Goal: Transaction & Acquisition: Purchase product/service

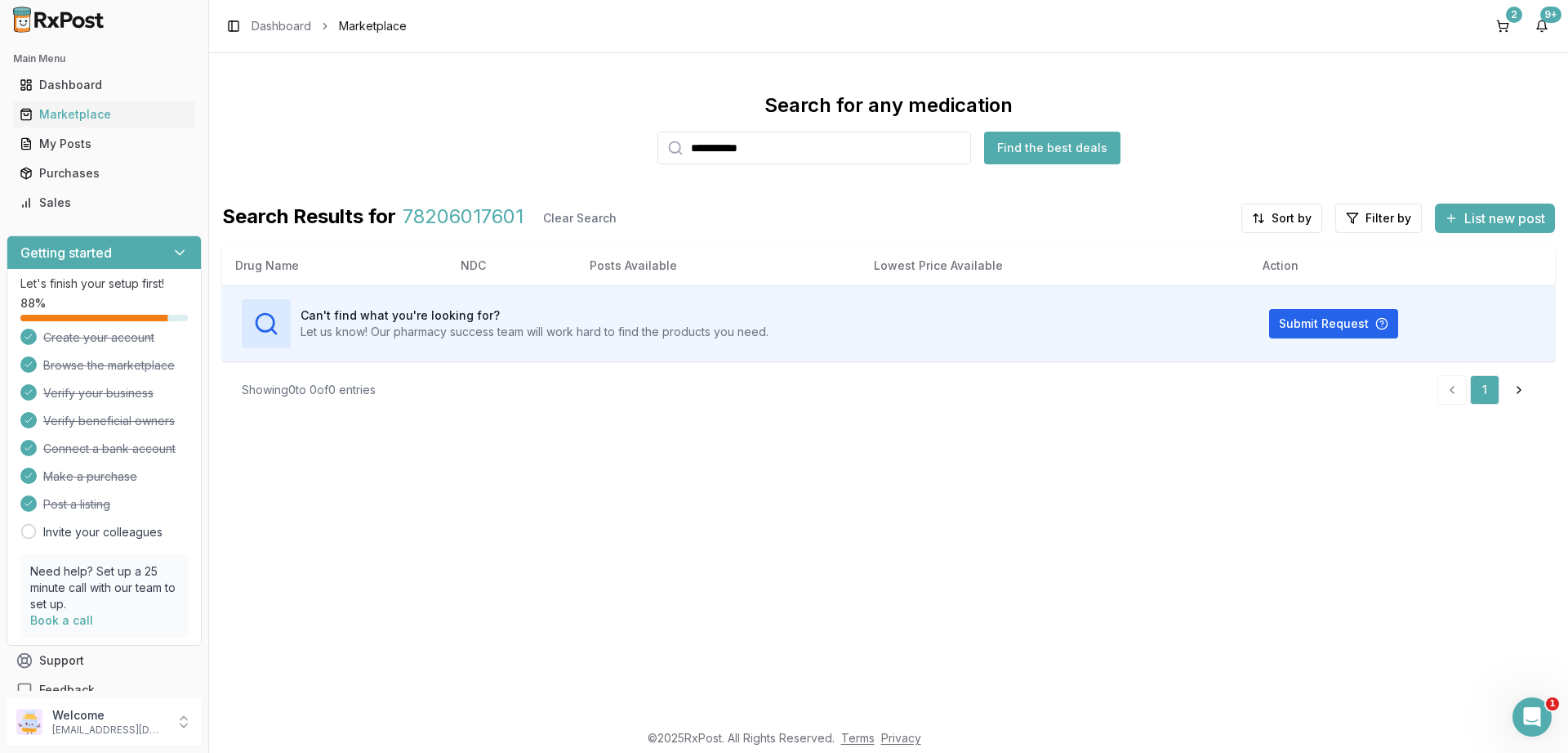
click at [808, 154] on input "**********" at bounding box center [815, 148] width 314 height 33
paste input "search"
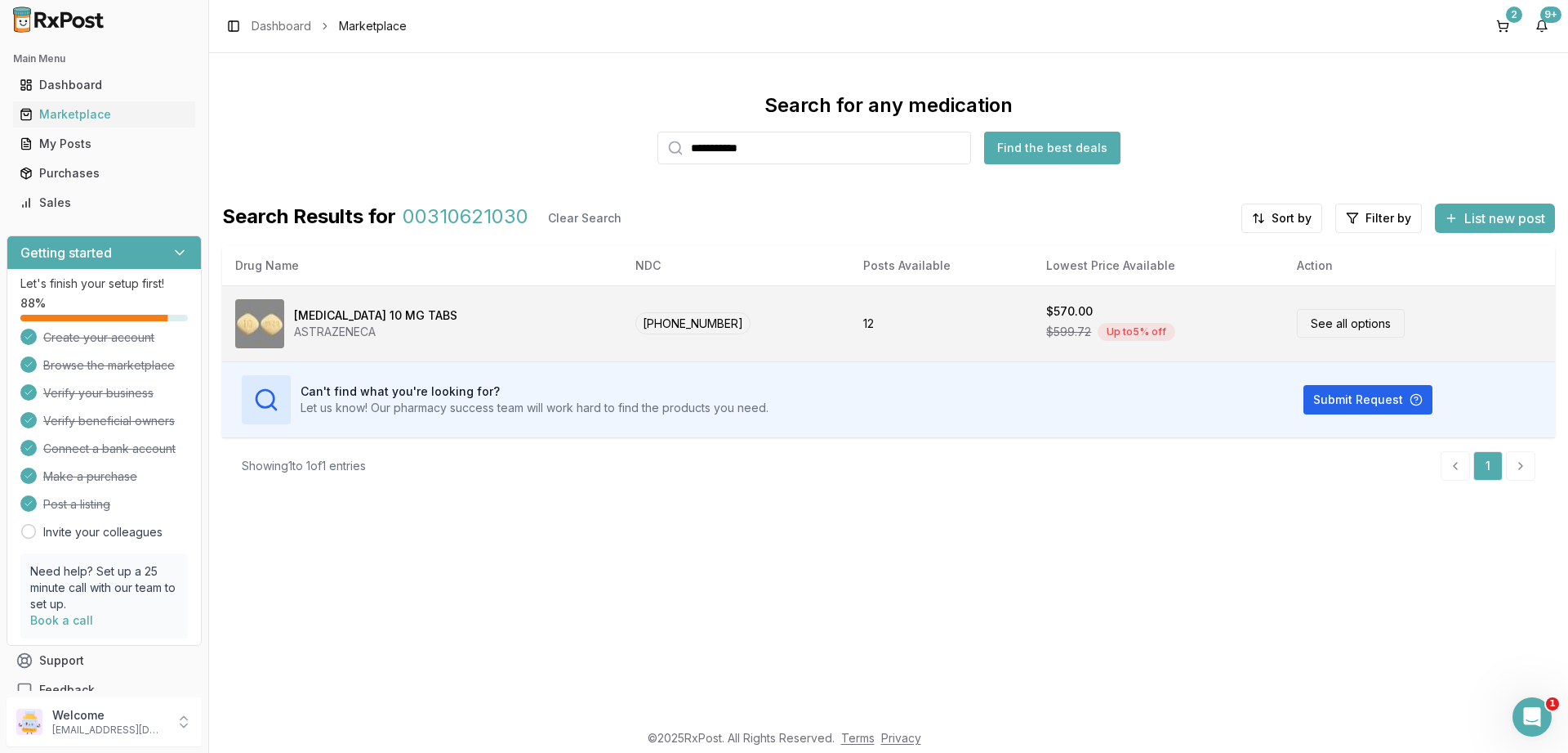
type input "**********"
click at [490, 307] on div "Farxiga 10 MG TABS ASTRAZENECA" at bounding box center [422, 323] width 374 height 49
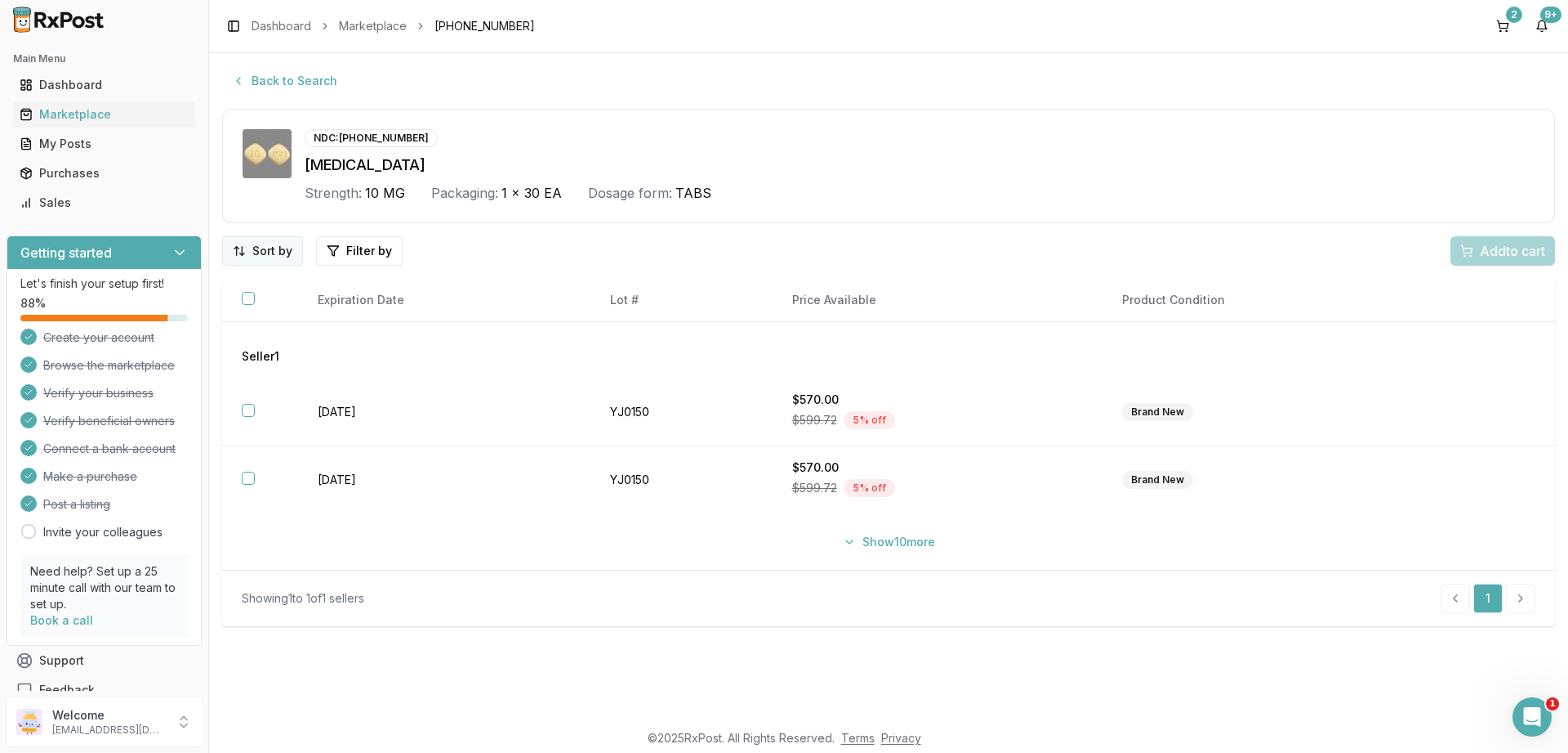
click at [278, 254] on html "Main Menu Dashboard Marketplace My Posts Purchases Sales Getting started Let's …" at bounding box center [784, 376] width 1568 height 753
click at [228, 309] on div "Price (Low to High)" at bounding box center [220, 312] width 155 height 26
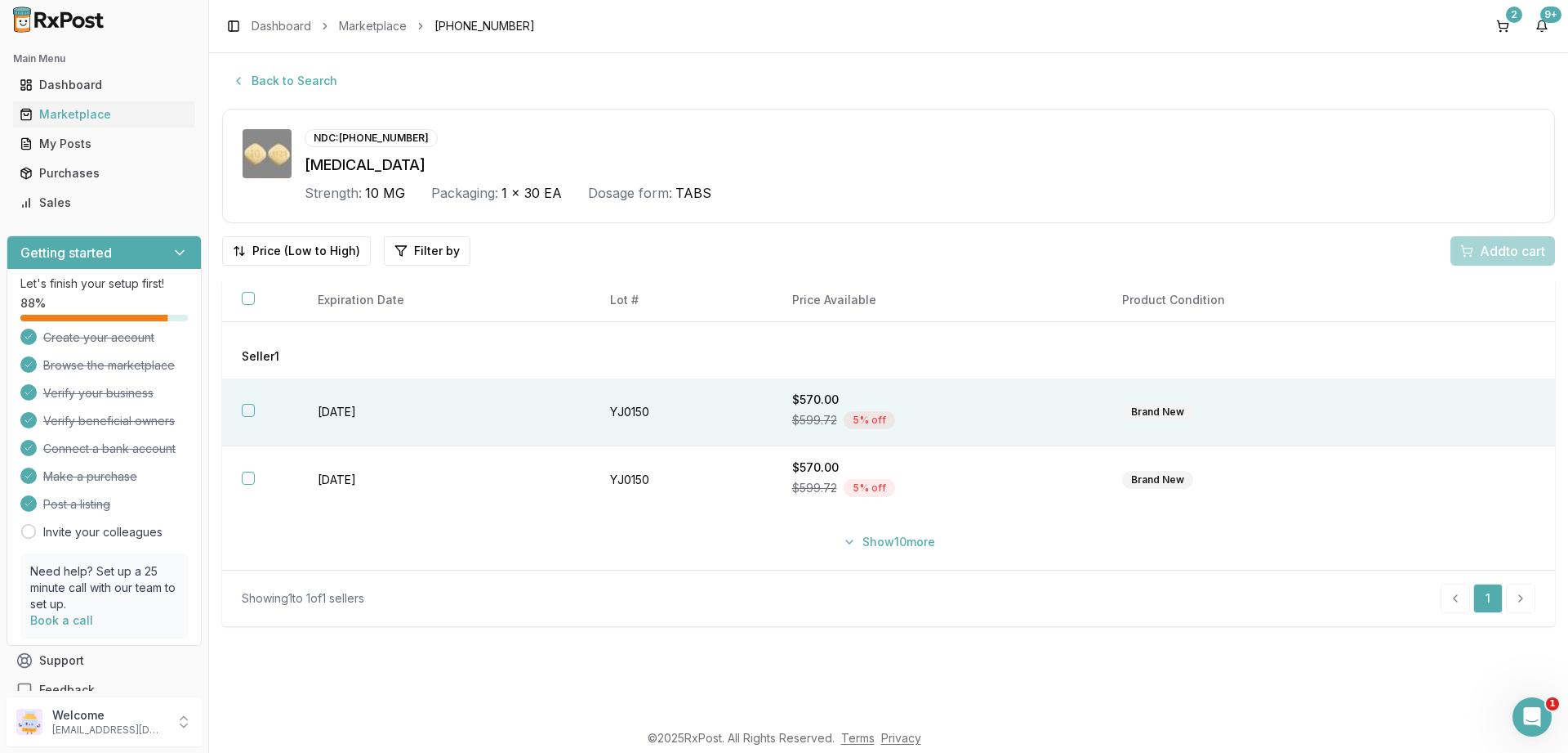
click at [251, 415] on button "button" at bounding box center [248, 410] width 13 height 13
click at [1465, 257] on div "Add 1 to cart" at bounding box center [1499, 250] width 91 height 20
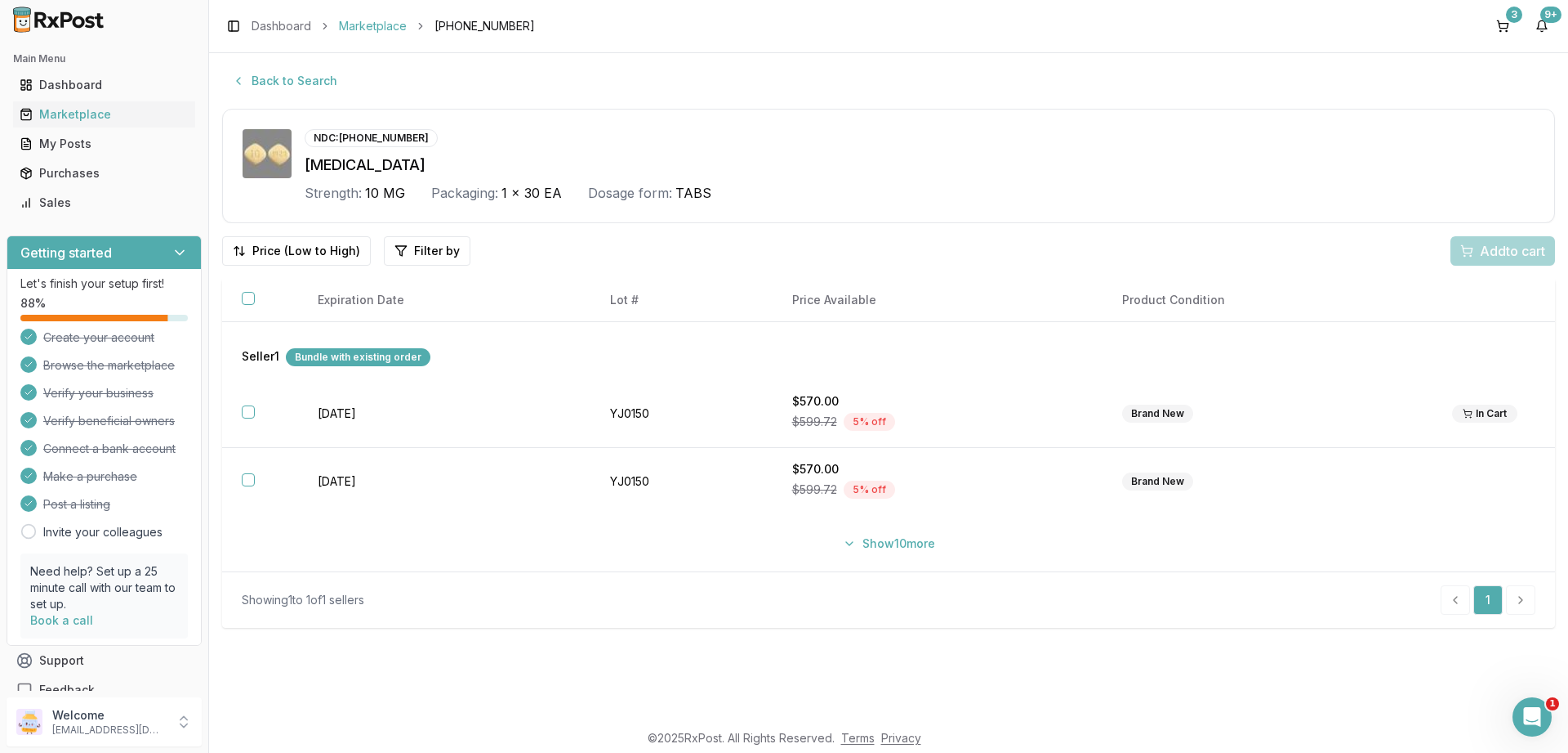
click at [372, 29] on link "Marketplace" at bounding box center [373, 25] width 68 height 16
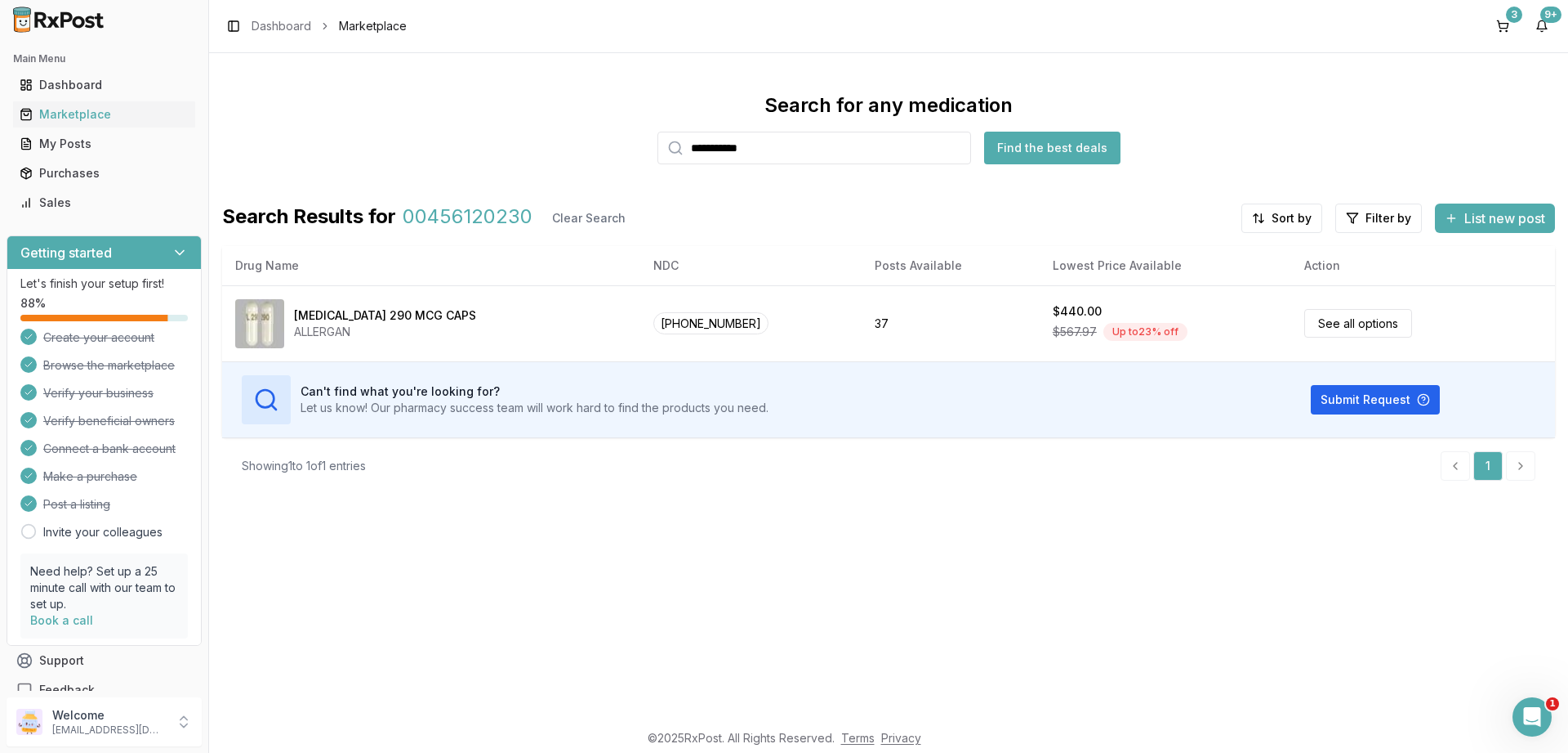
type input "**********"
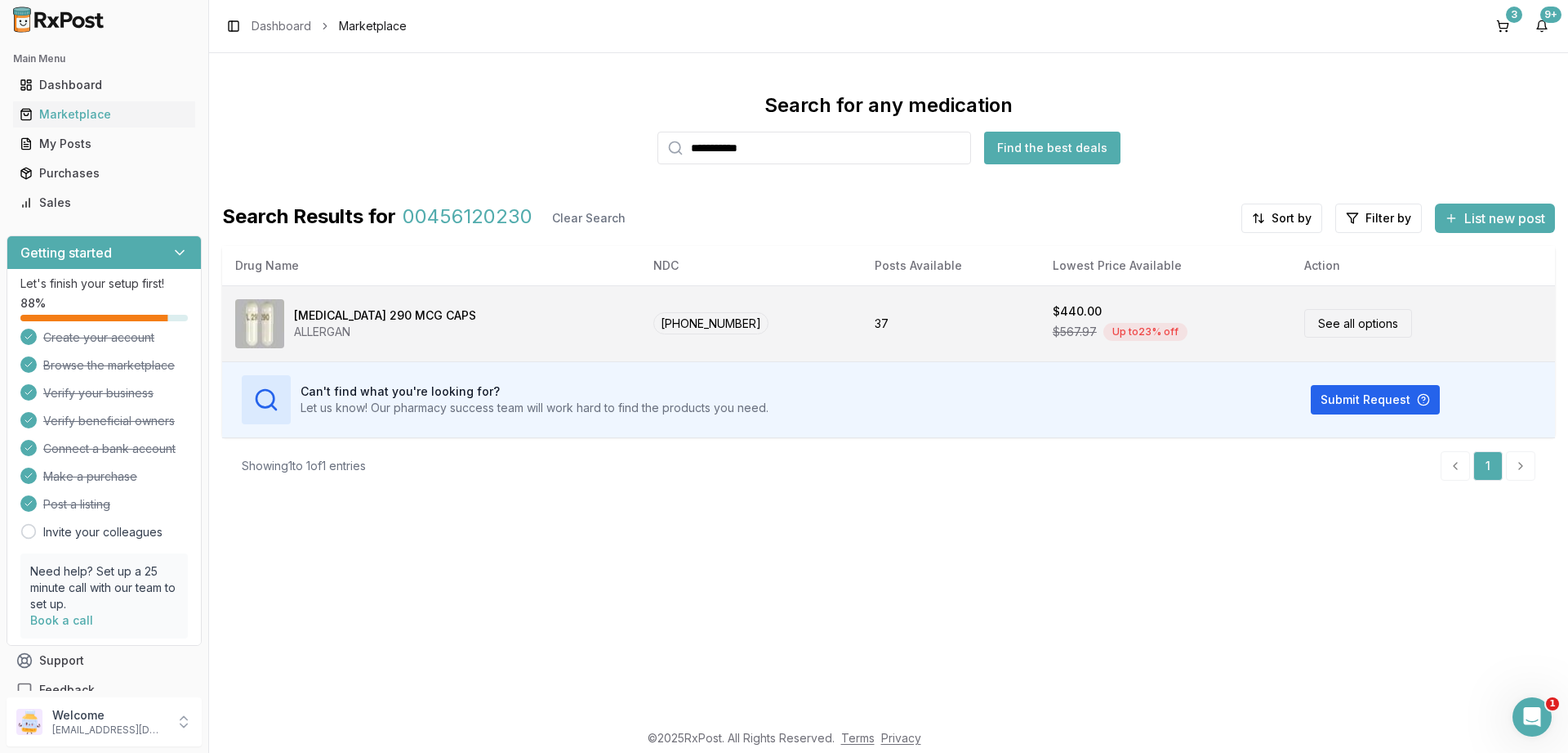
click at [485, 297] on td "[MEDICAL_DATA] 290 MCG CAPS ALLERGAN" at bounding box center [430, 322] width 418 height 76
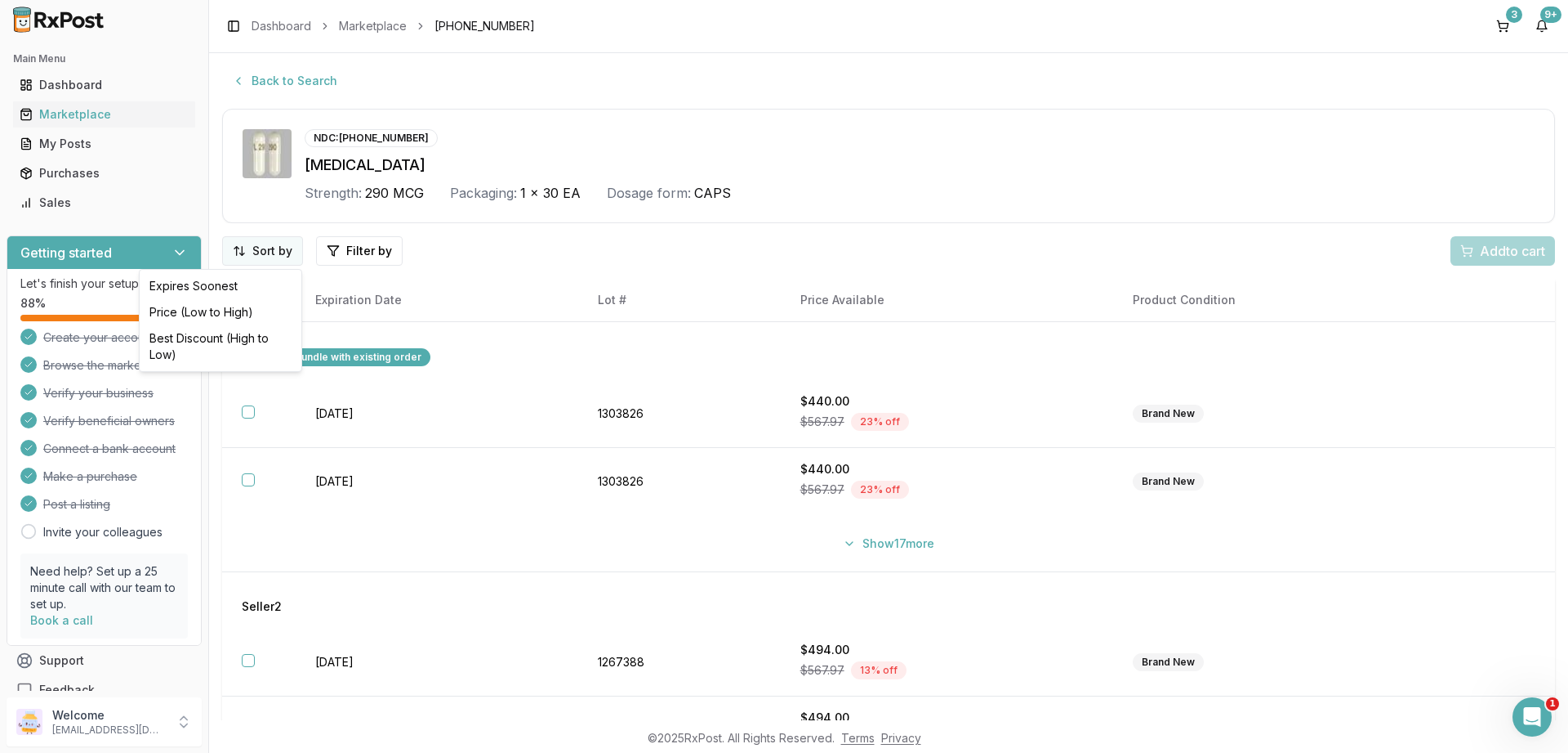
click at [293, 248] on html "Main Menu Dashboard Marketplace My Posts Purchases Sales Getting started Let's …" at bounding box center [784, 376] width 1568 height 753
click at [266, 312] on div "Price (Low to High)" at bounding box center [220, 312] width 155 height 26
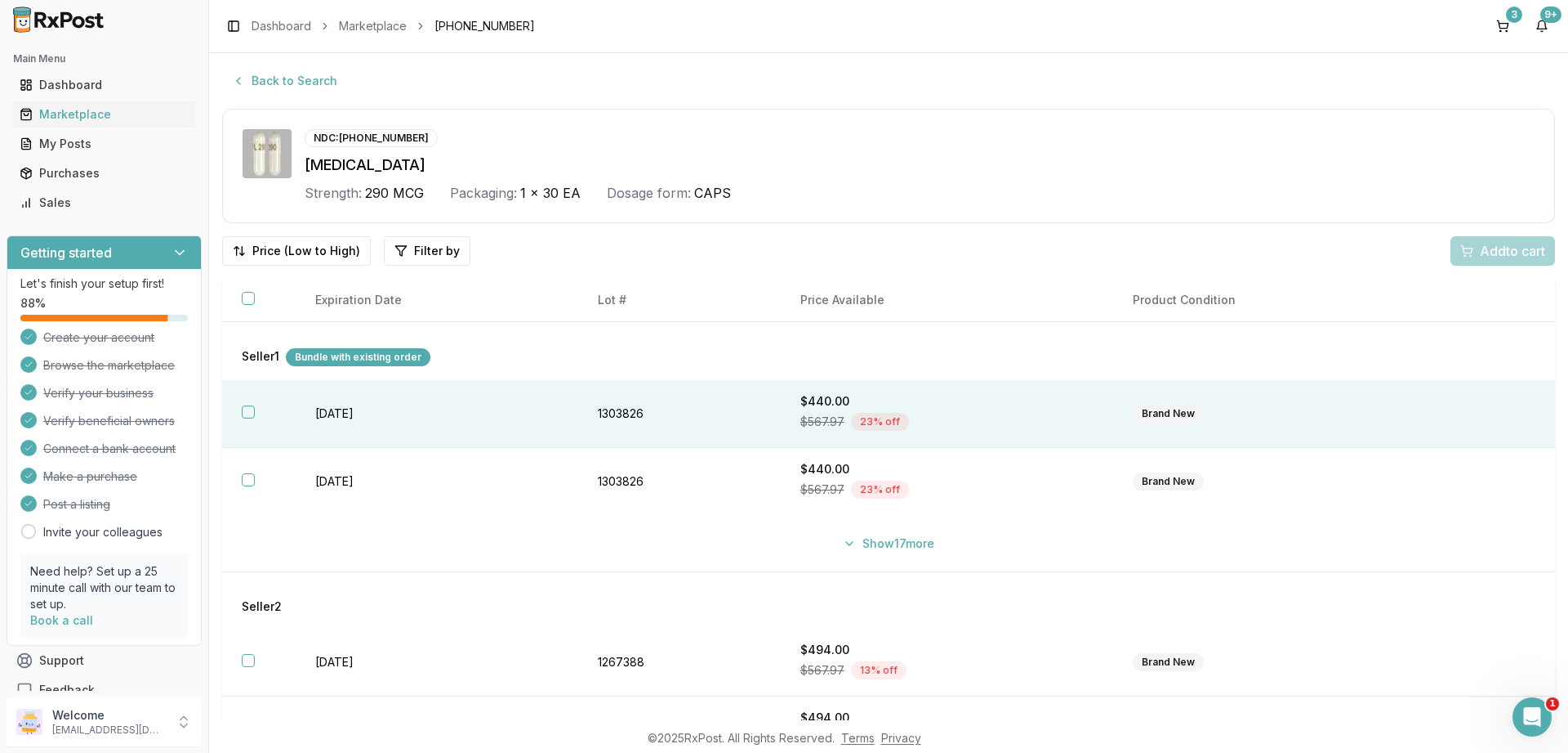
click at [246, 415] on button "button" at bounding box center [248, 412] width 13 height 13
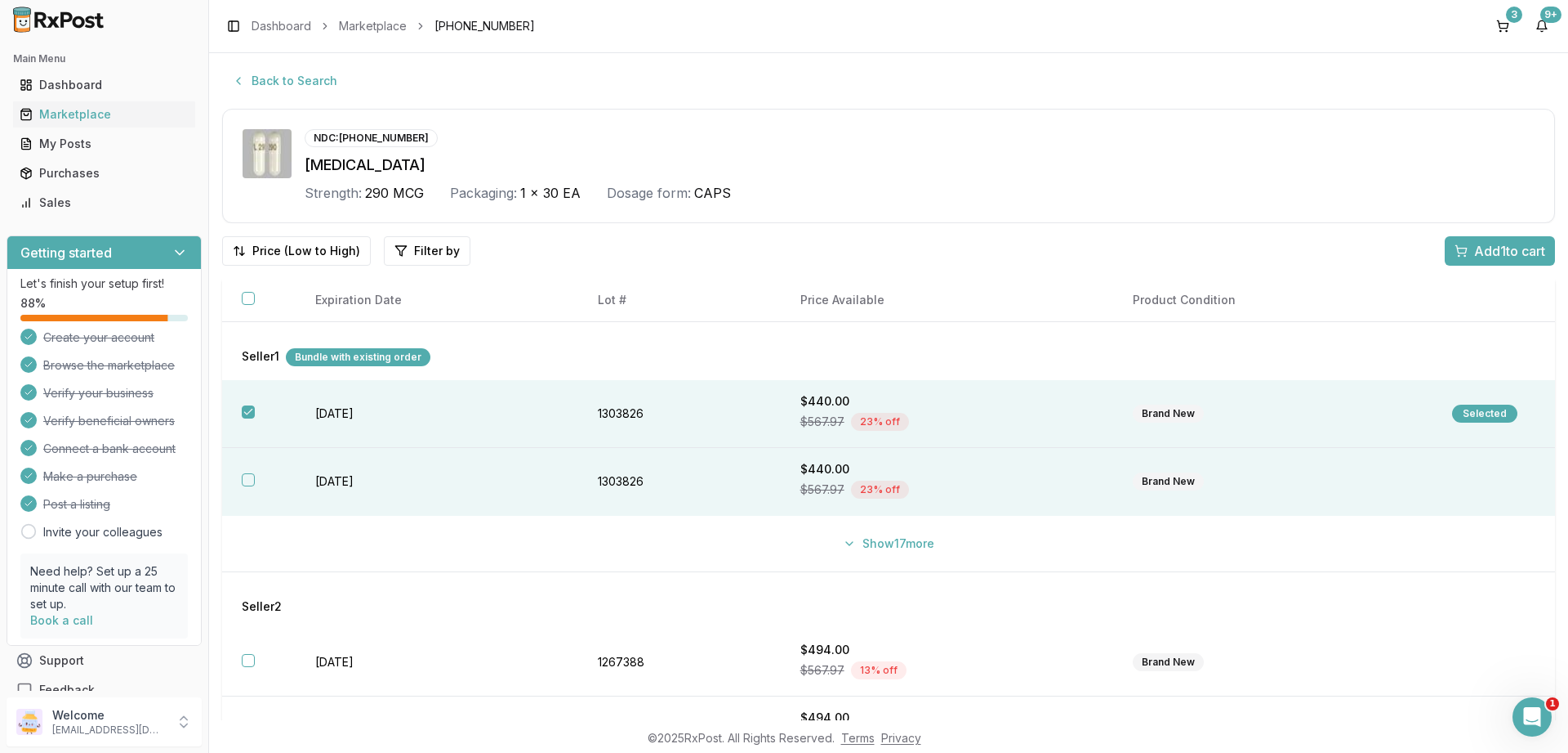
click at [253, 478] on button "button" at bounding box center [248, 479] width 13 height 13
click at [1481, 251] on span "Add 2 to cart" at bounding box center [1509, 250] width 73 height 20
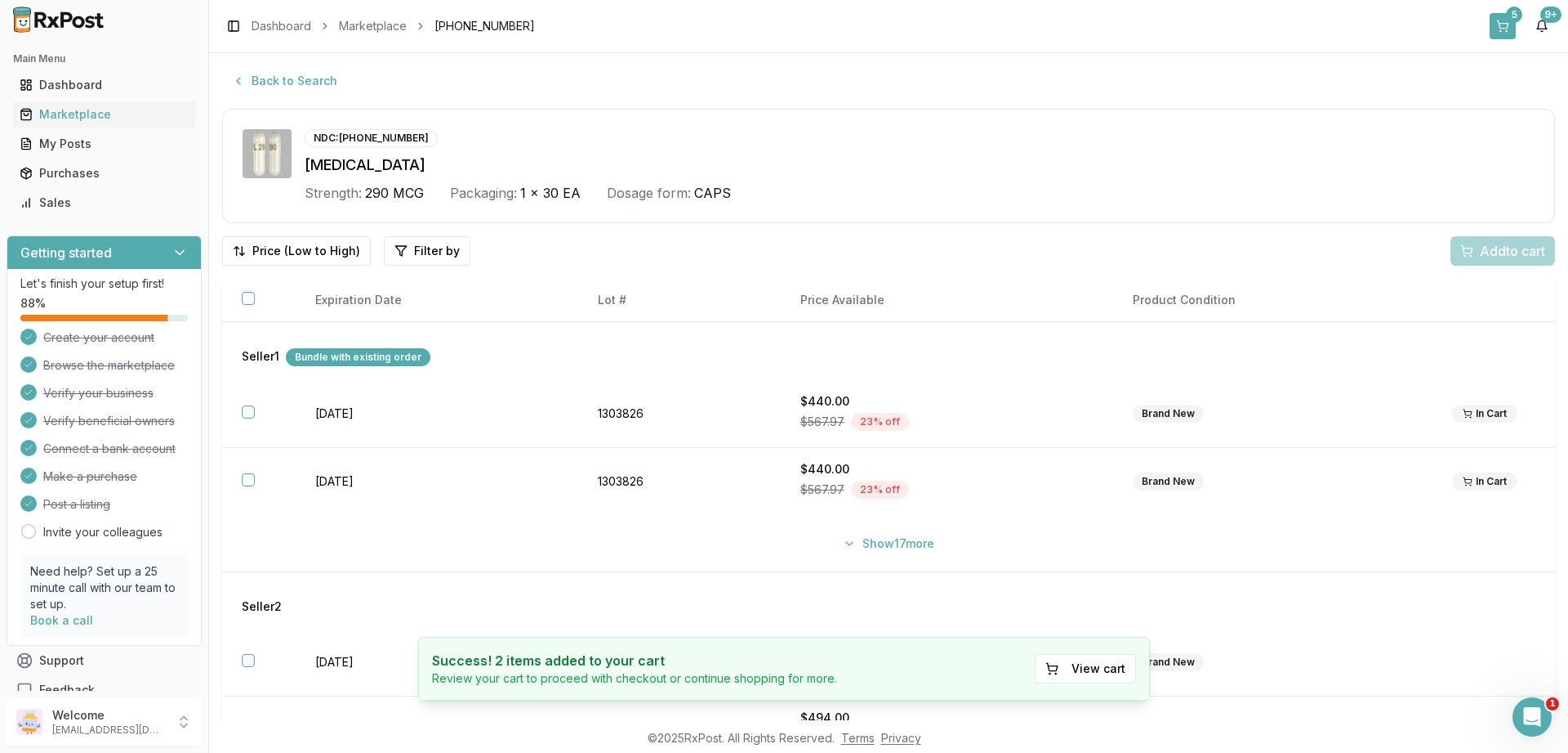
click at [1511, 29] on button "5" at bounding box center [1503, 26] width 26 height 26
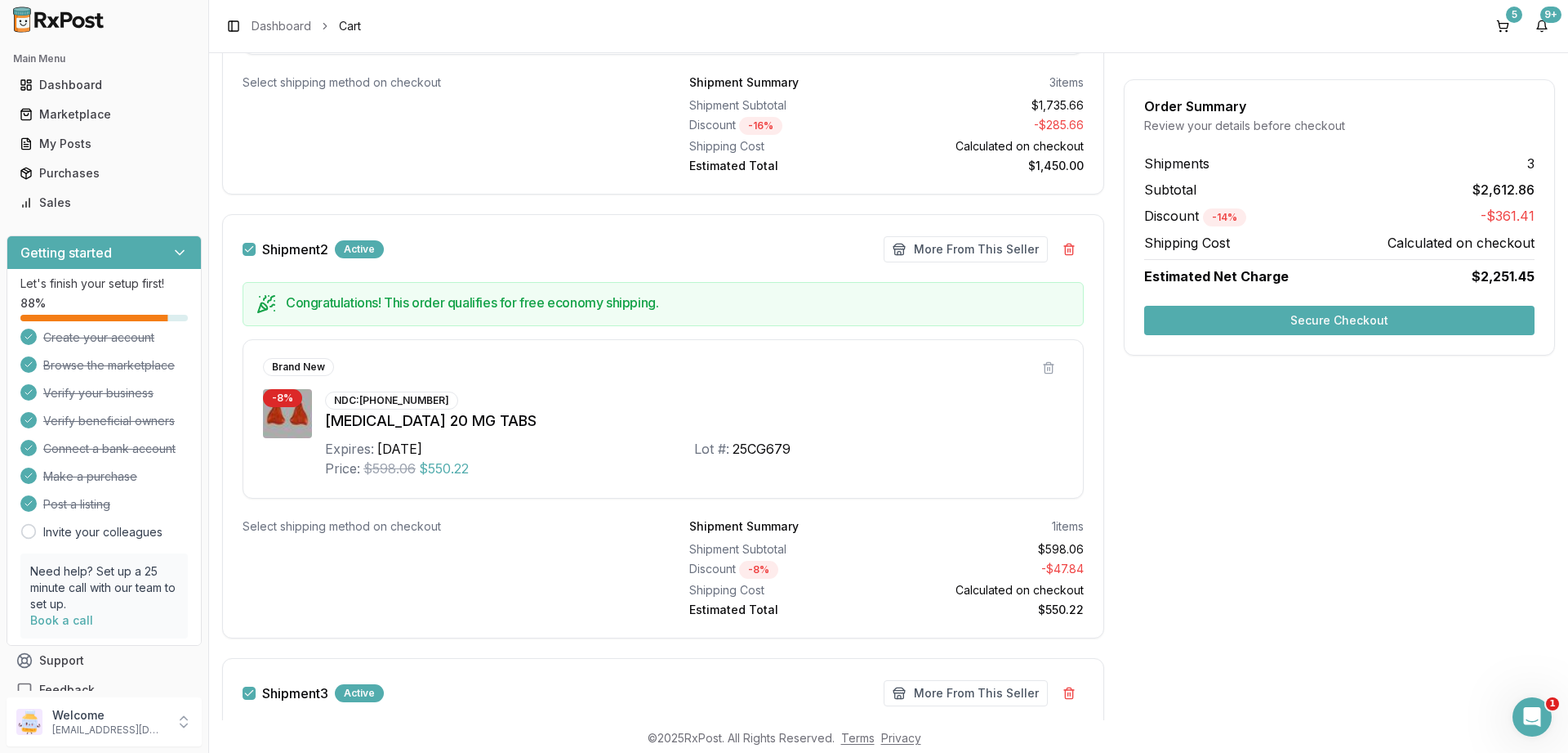
scroll to position [1290, 0]
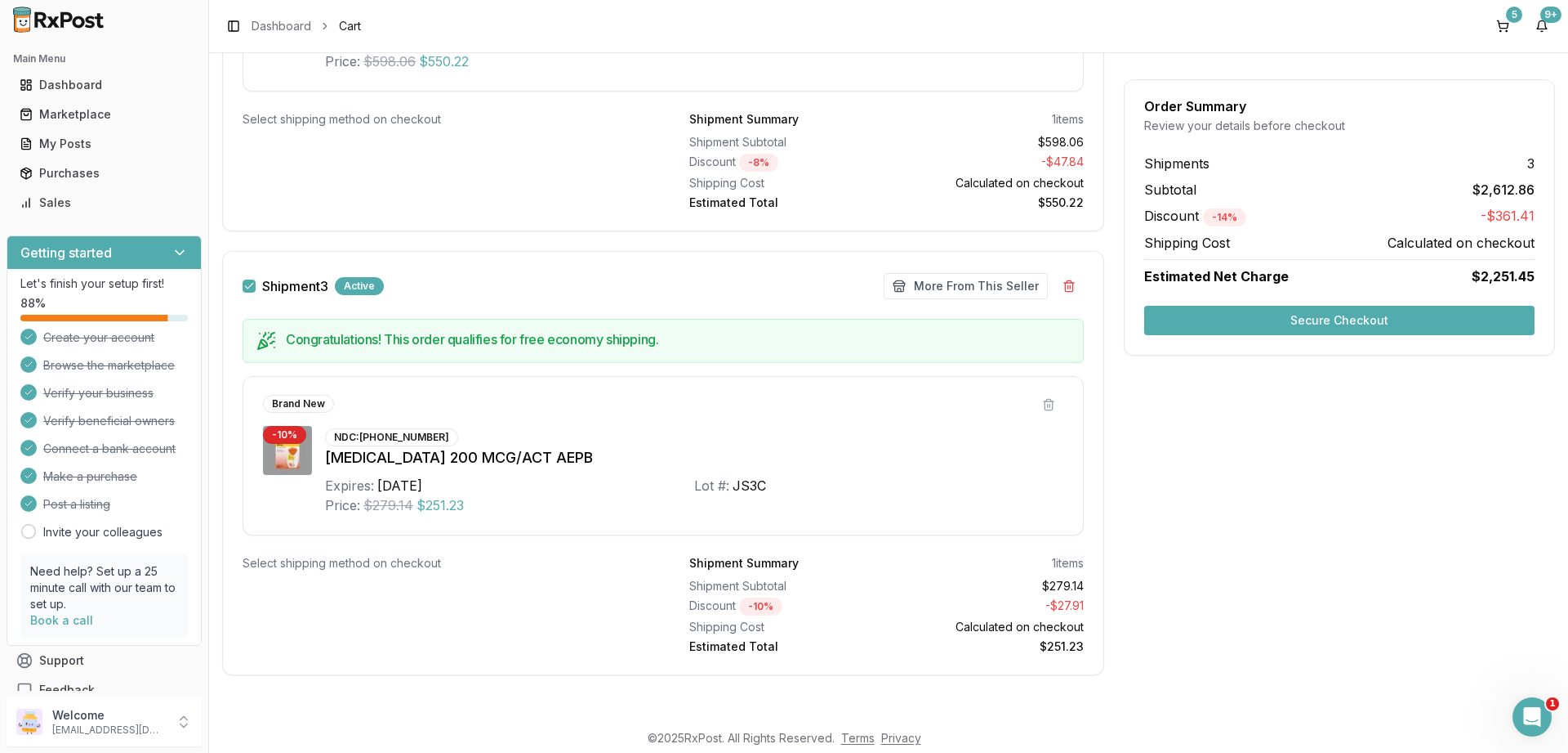
click at [1198, 314] on button "Secure Checkout" at bounding box center [1340, 320] width 391 height 29
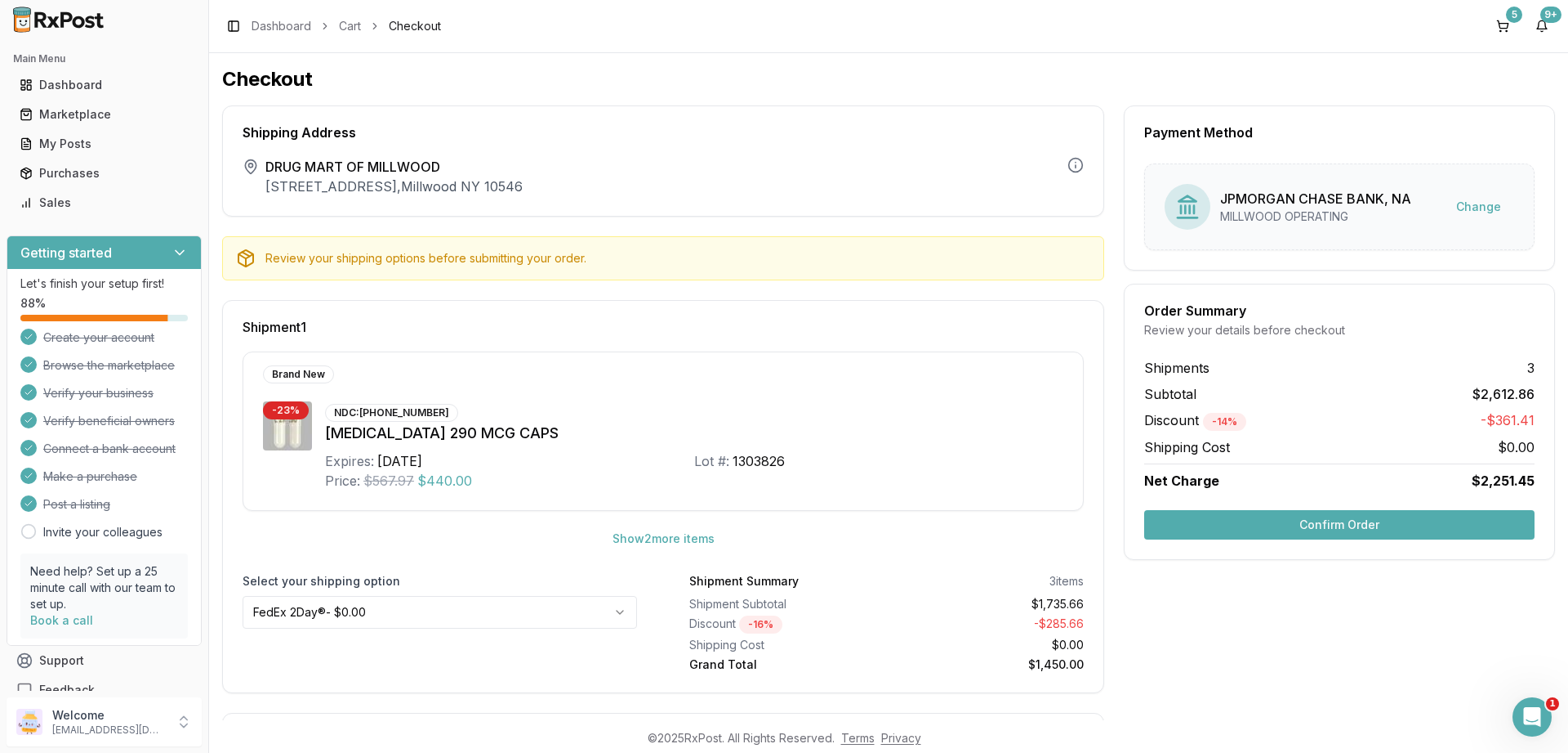
click at [1316, 527] on button "Confirm Order" at bounding box center [1340, 525] width 391 height 29
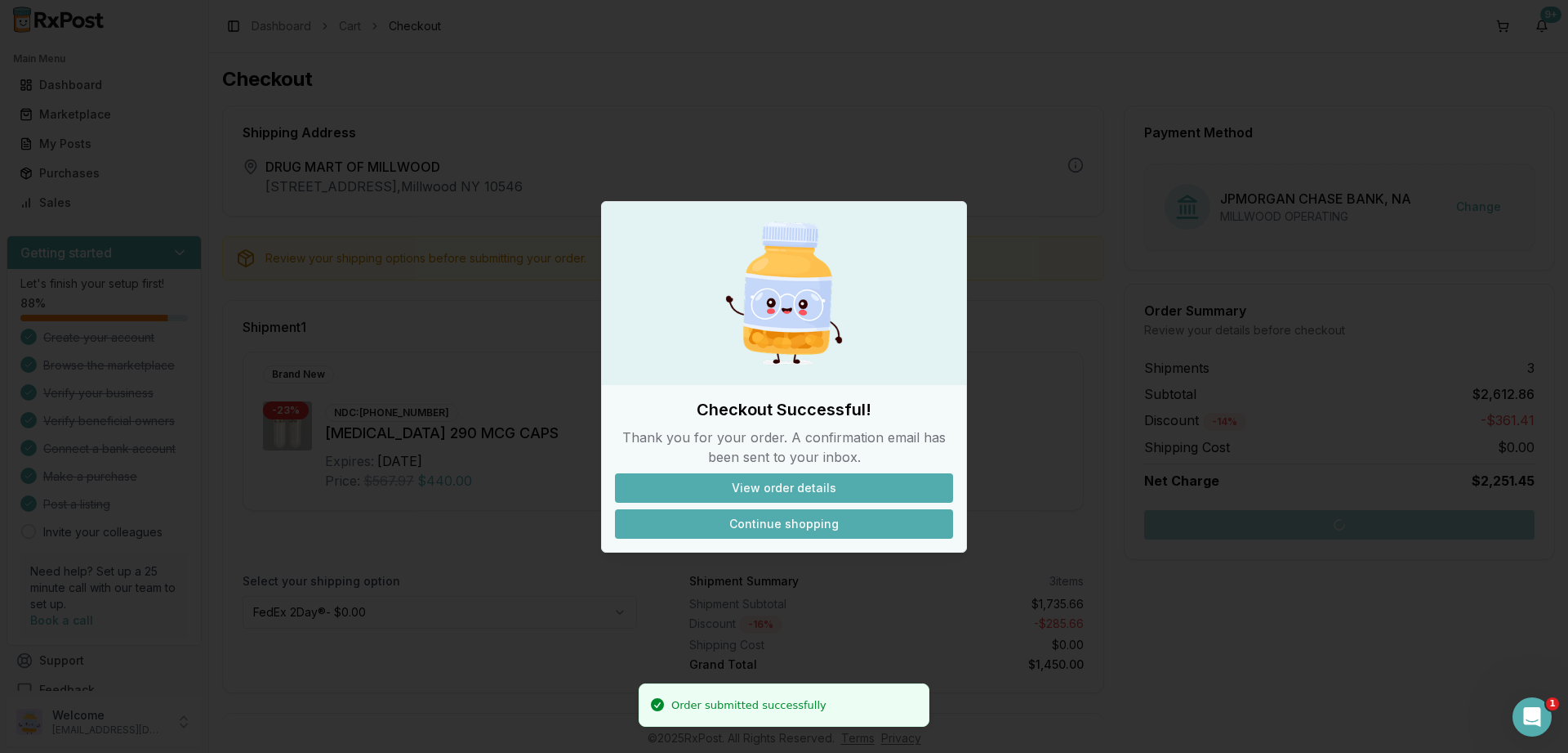
click at [818, 523] on button "Continue shopping" at bounding box center [784, 524] width 338 height 29
